Goal: Browse casually

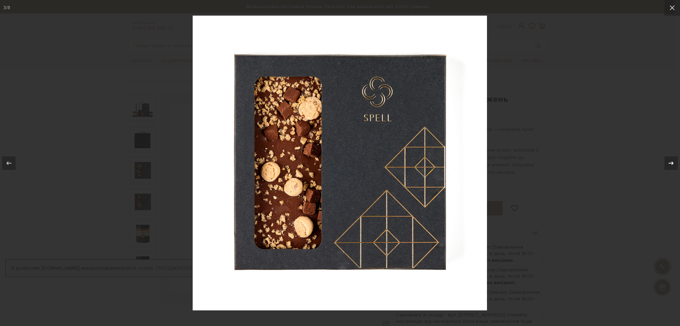
click at [671, 164] on icon at bounding box center [671, 163] width 9 height 9
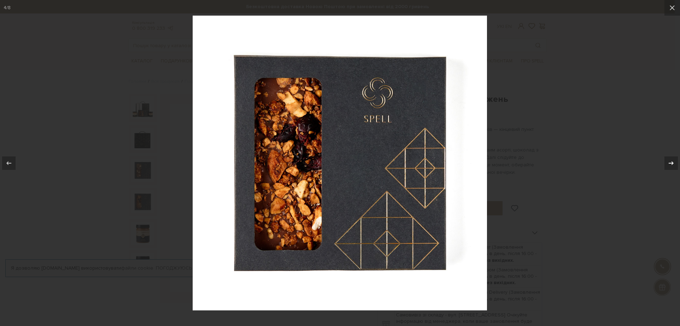
click at [671, 164] on icon at bounding box center [671, 163] width 9 height 9
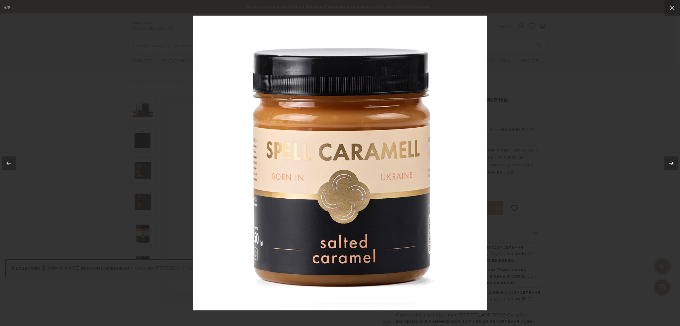
click at [671, 164] on icon at bounding box center [671, 163] width 9 height 9
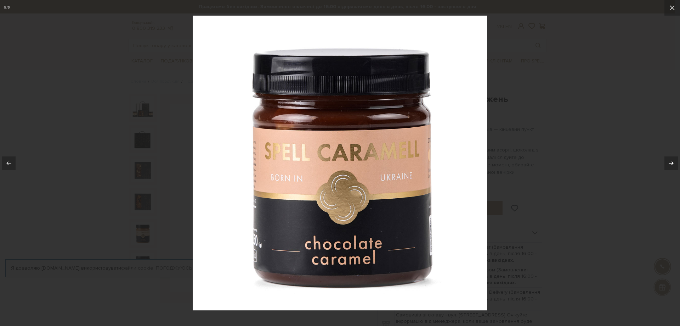
click at [671, 164] on icon at bounding box center [671, 163] width 9 height 9
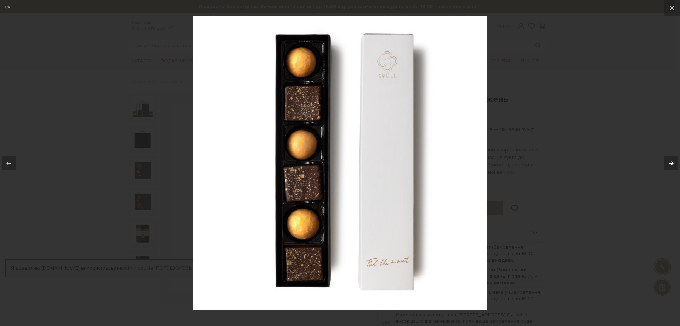
click at [671, 164] on icon at bounding box center [671, 163] width 9 height 9
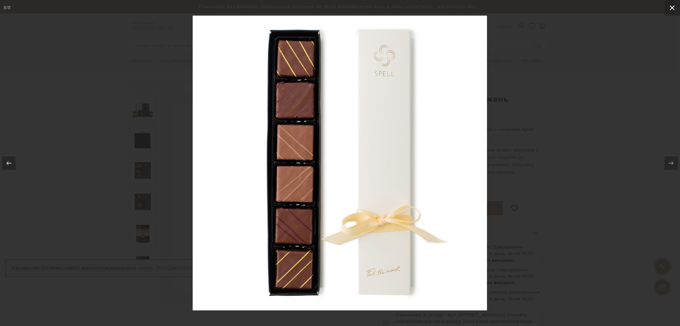
click at [671, 10] on icon at bounding box center [672, 8] width 9 height 9
